Goal: Task Accomplishment & Management: Complete application form

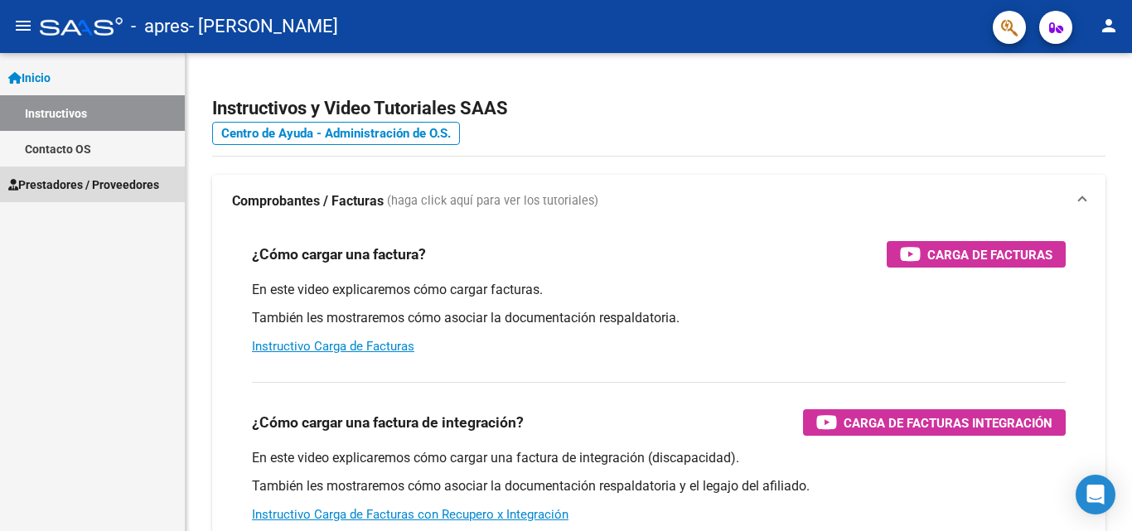
click at [94, 184] on span "Prestadores / Proveedores" at bounding box center [83, 185] width 151 height 18
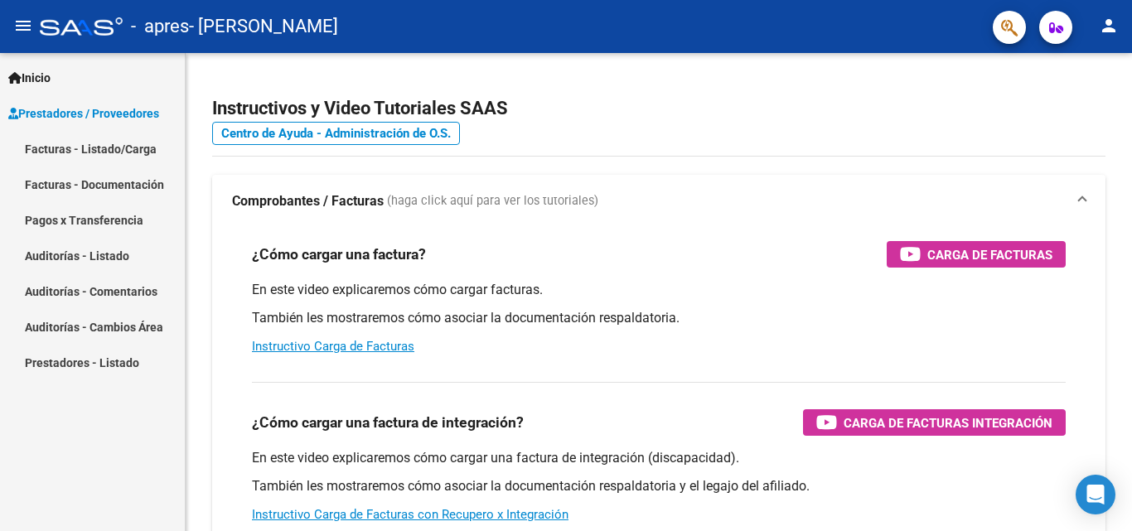
click at [144, 150] on link "Facturas - Listado/Carga" at bounding box center [92, 149] width 185 height 36
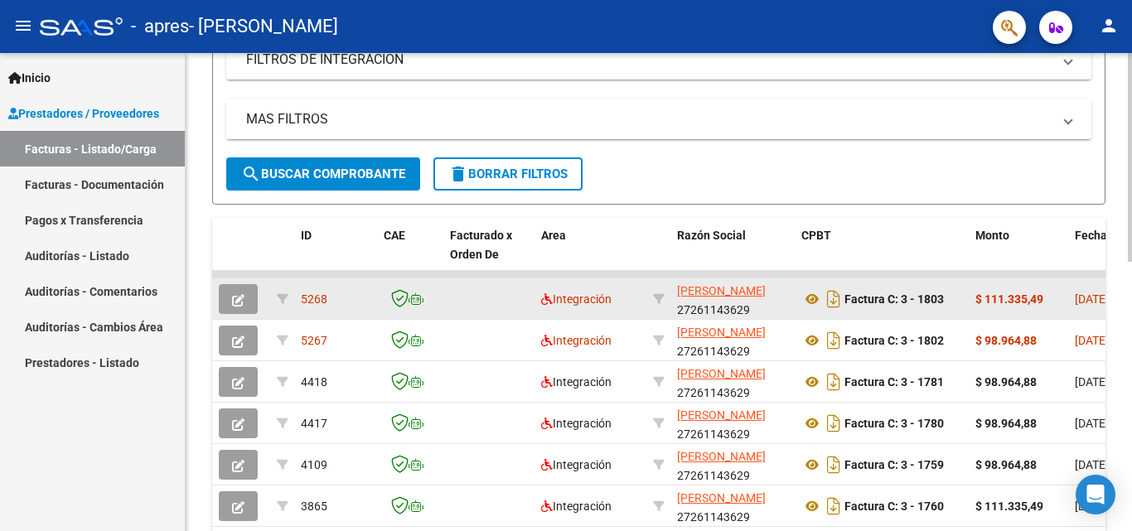
scroll to position [336, 0]
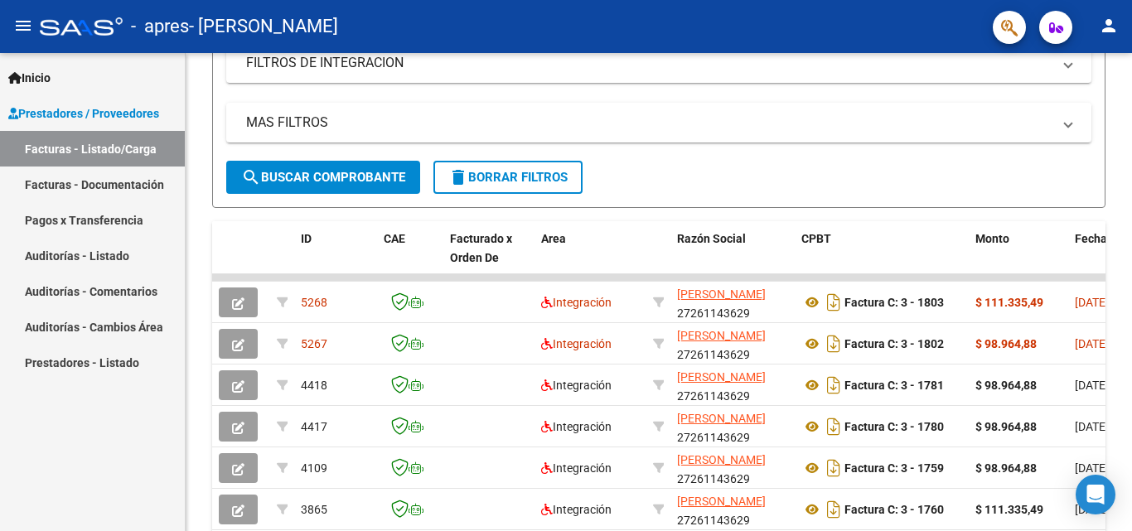
click at [124, 186] on link "Facturas - Documentación" at bounding box center [92, 185] width 185 height 36
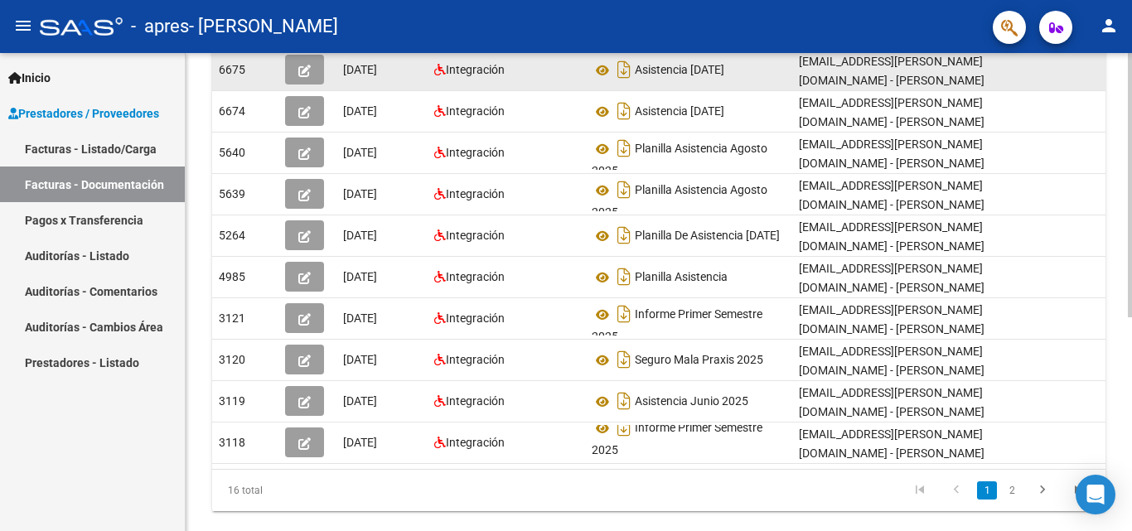
scroll to position [1, 0]
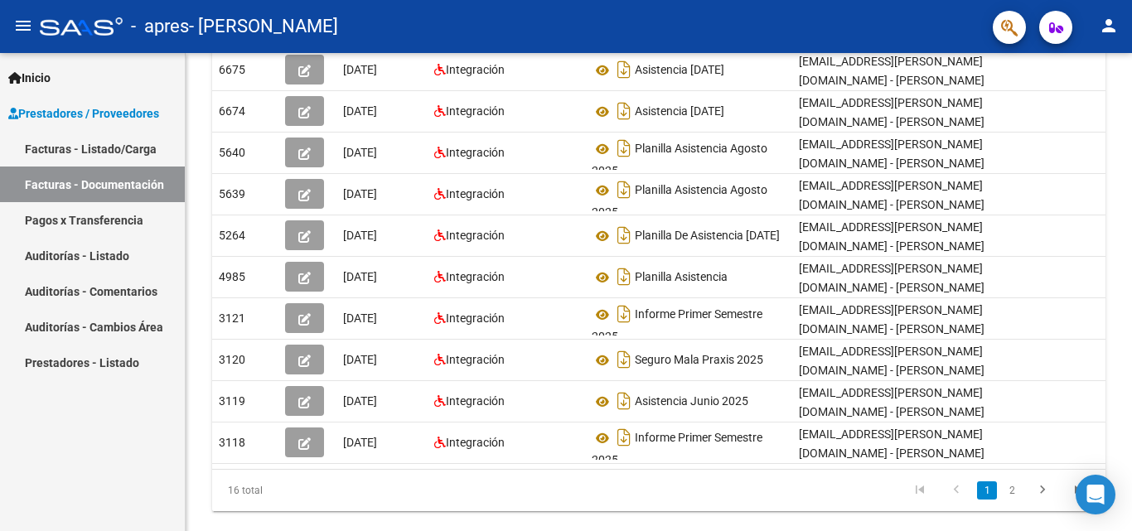
click at [64, 255] on link "Auditorías - Listado" at bounding box center [92, 256] width 185 height 36
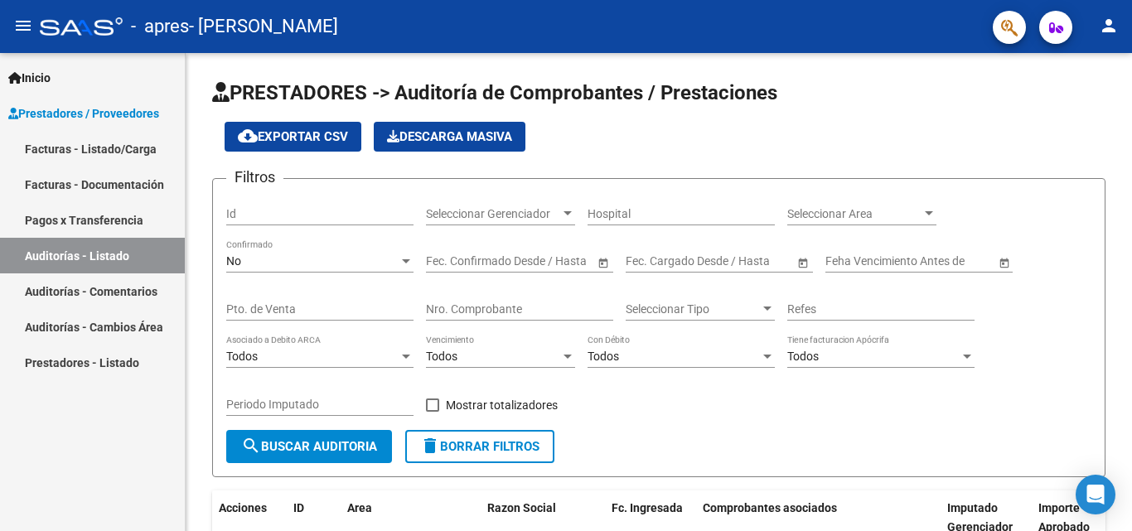
click at [133, 154] on link "Facturas - Listado/Carga" at bounding box center [92, 149] width 185 height 36
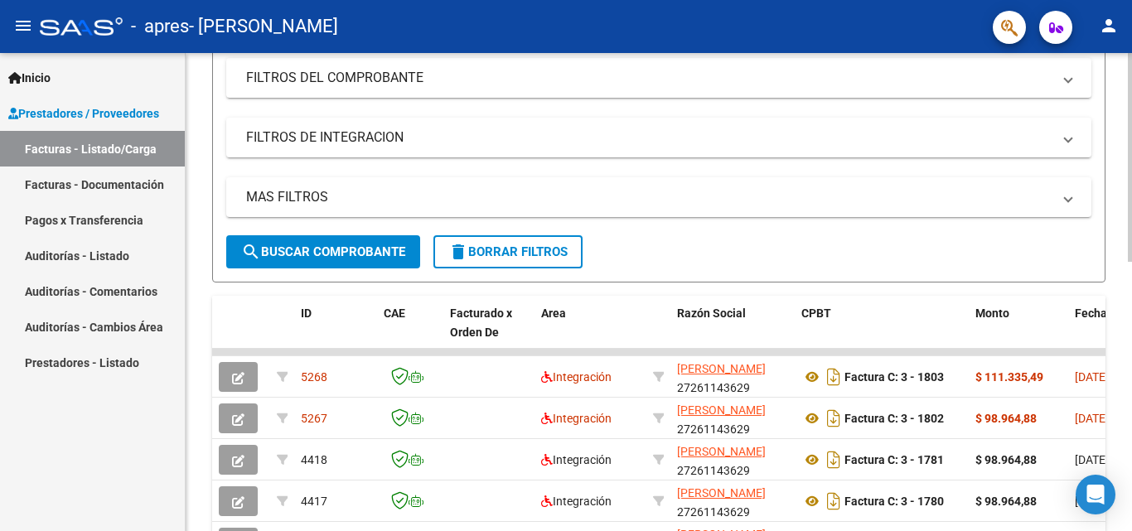
scroll to position [261, 0]
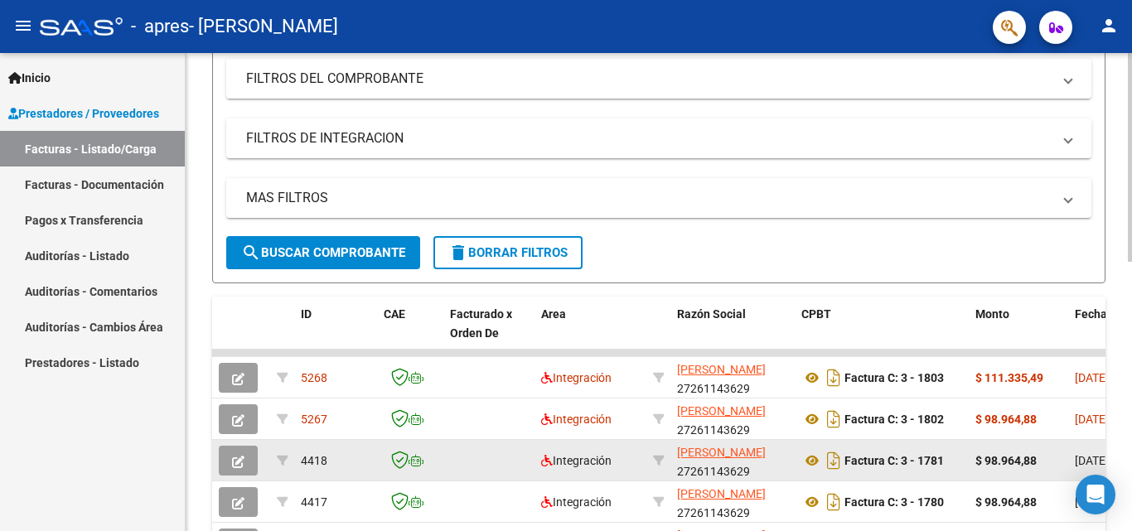
click at [238, 459] on icon "button" at bounding box center [238, 462] width 12 height 12
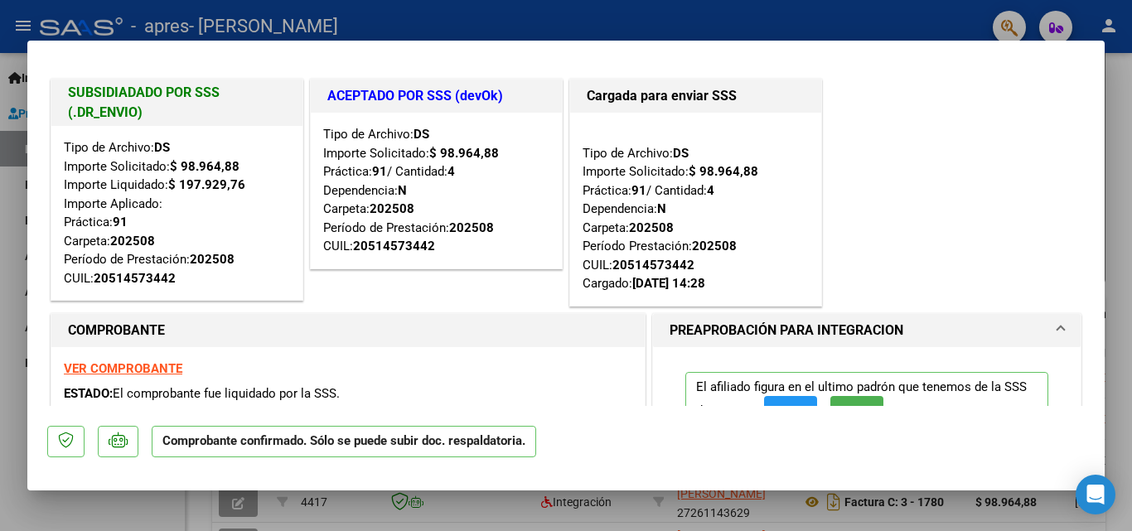
scroll to position [0, 0]
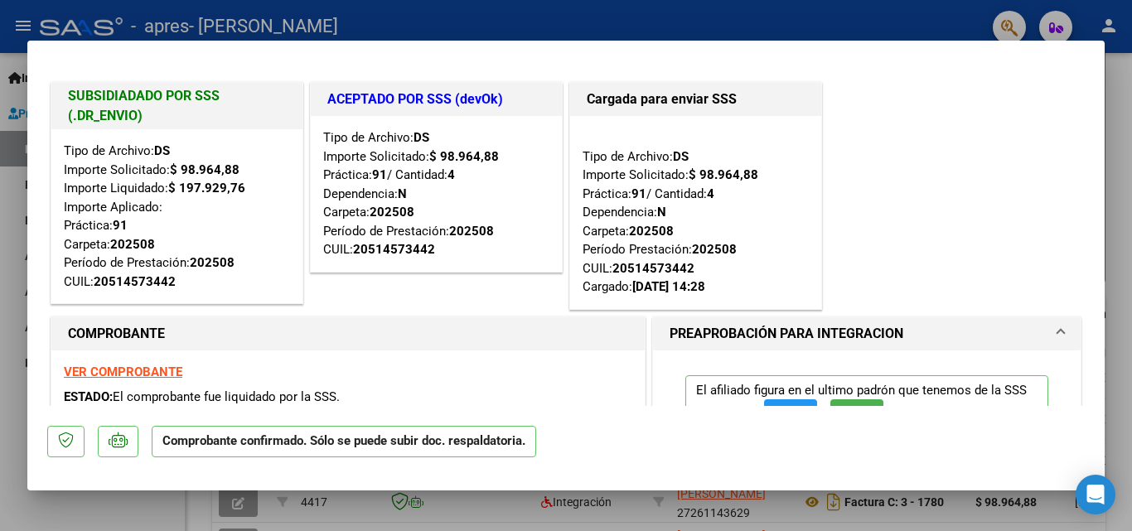
click at [612, 13] on div at bounding box center [566, 265] width 1132 height 531
type input "$ 0,00"
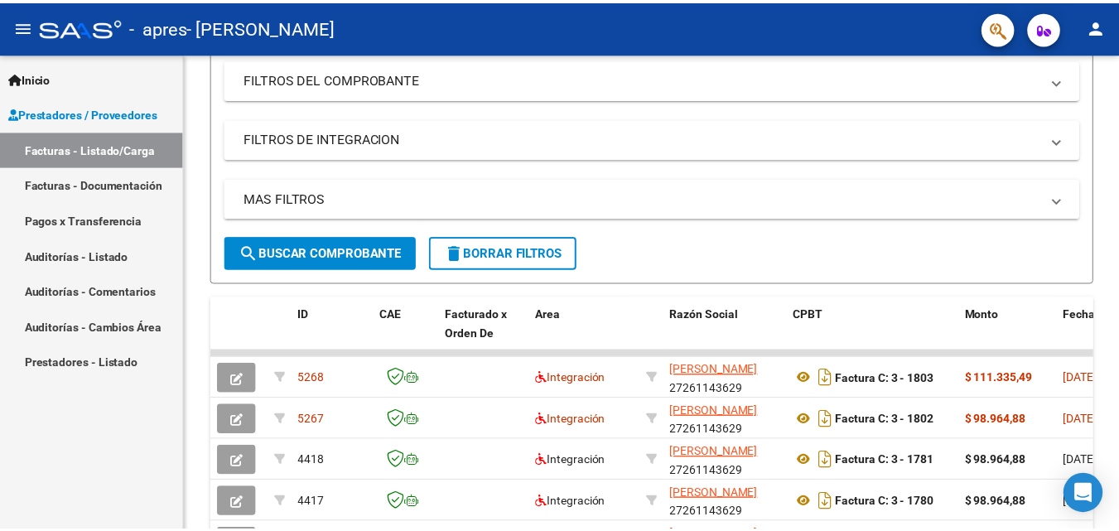
scroll to position [261, 0]
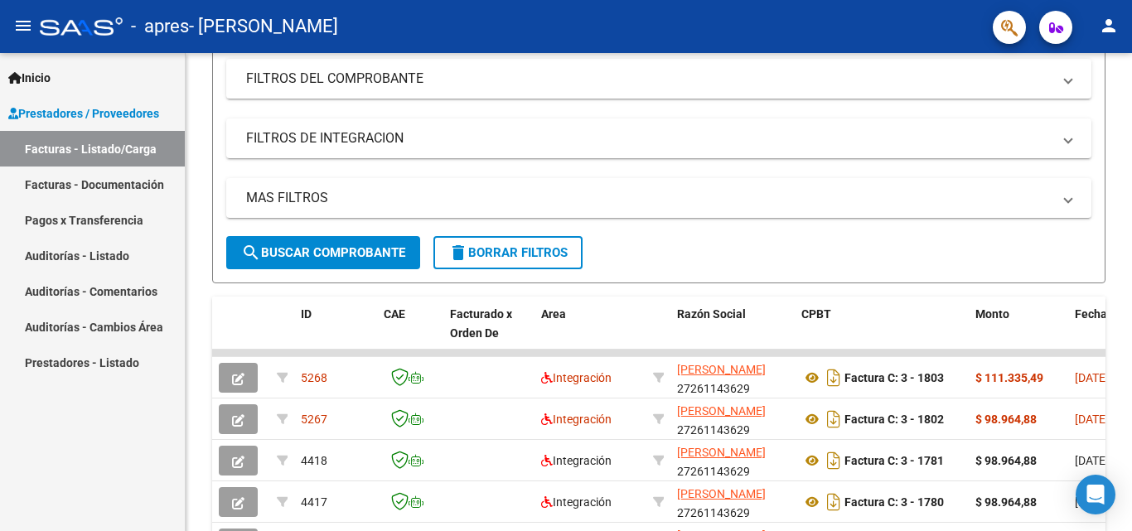
click at [1112, 26] on mat-icon "person" at bounding box center [1108, 26] width 20 height 20
click at [1075, 106] on button "exit_to_app Salir" at bounding box center [1074, 109] width 101 height 40
